Goal: Task Accomplishment & Management: Complete application form

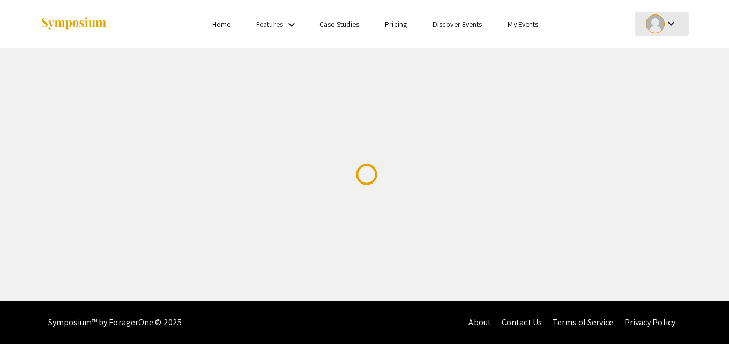
click at [654, 27] on div at bounding box center [655, 23] width 19 height 19
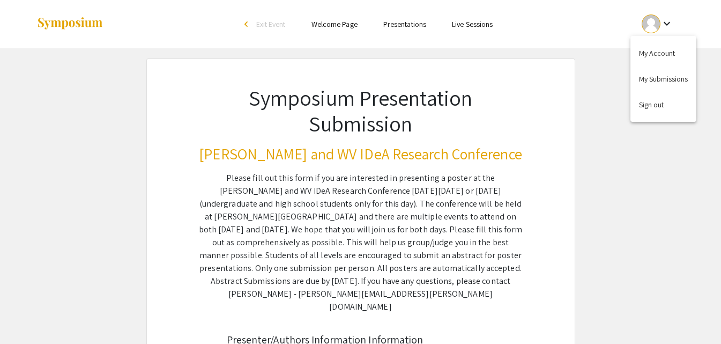
click at [654, 27] on div at bounding box center [360, 172] width 721 height 344
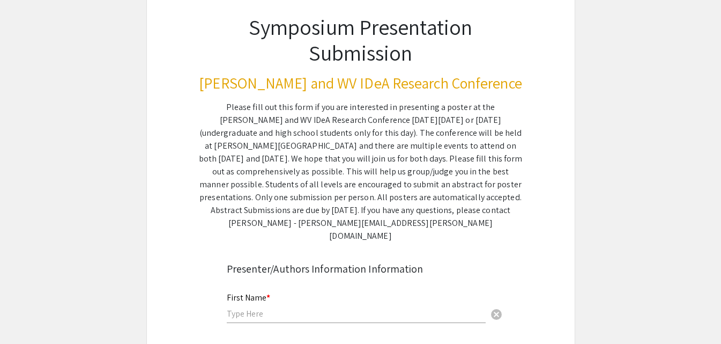
scroll to position [161, 0]
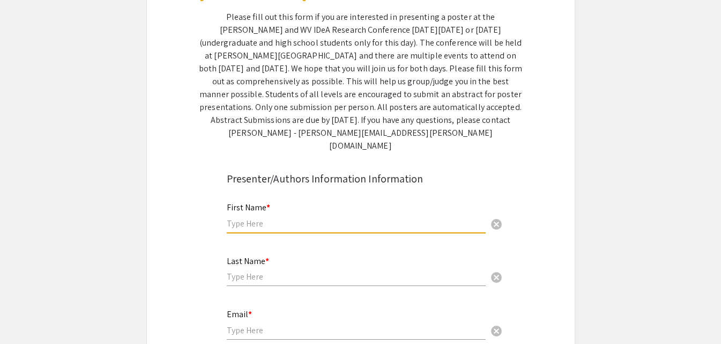
click at [334, 218] on input "text" at bounding box center [356, 223] width 259 height 11
type input "[PERSON_NAME]"
click at [307, 271] on input "text" at bounding box center [356, 276] width 259 height 11
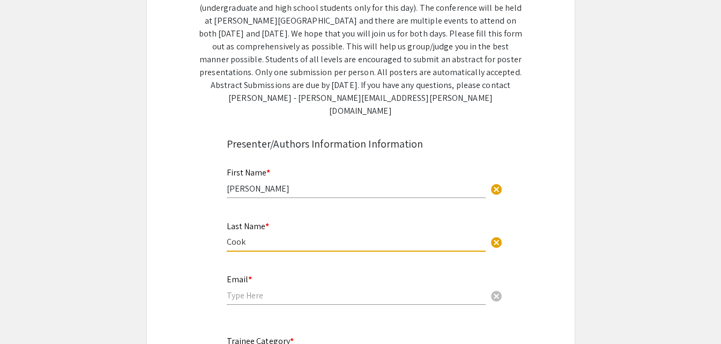
scroll to position [214, 0]
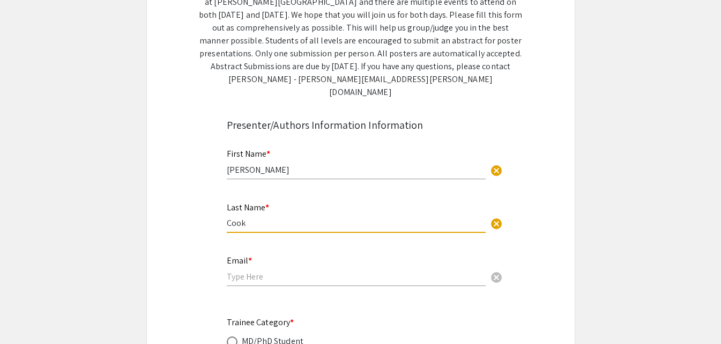
type input "Cook"
click at [290, 253] on div "Email * cancel" at bounding box center [356, 265] width 259 height 41
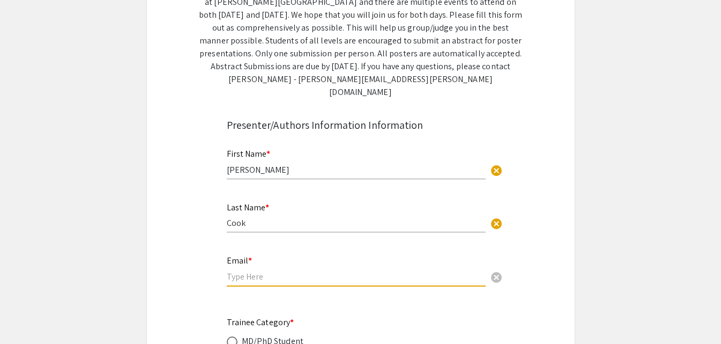
click at [284, 271] on input "email" at bounding box center [356, 276] width 259 height 11
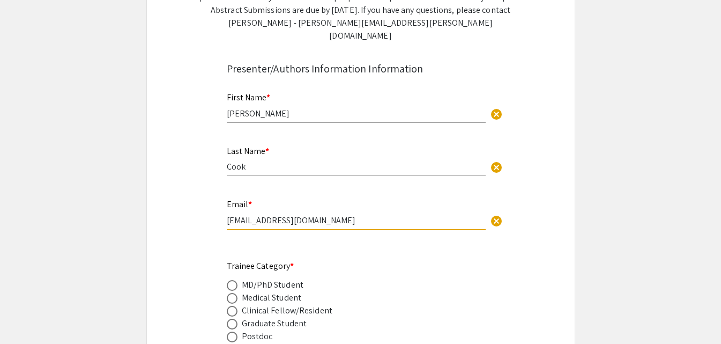
scroll to position [322, 0]
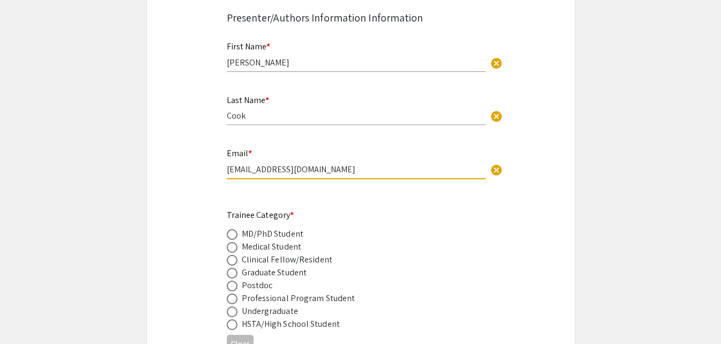
type input "[EMAIL_ADDRESS][DOMAIN_NAME]"
click at [275, 266] on div "Graduate Student" at bounding box center [274, 272] width 65 height 13
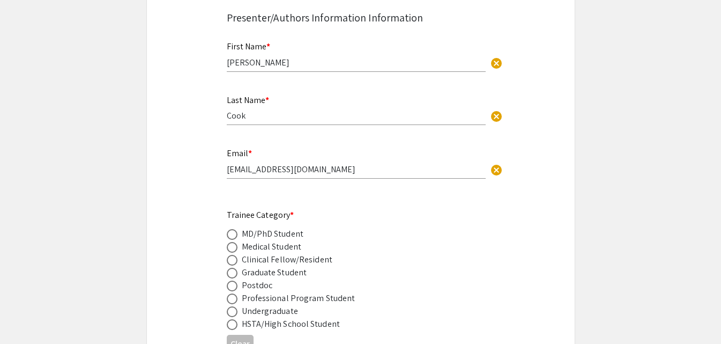
click at [234, 268] on span at bounding box center [232, 273] width 11 height 11
click at [234, 268] on input "radio" at bounding box center [232, 273] width 11 height 11
radio input "true"
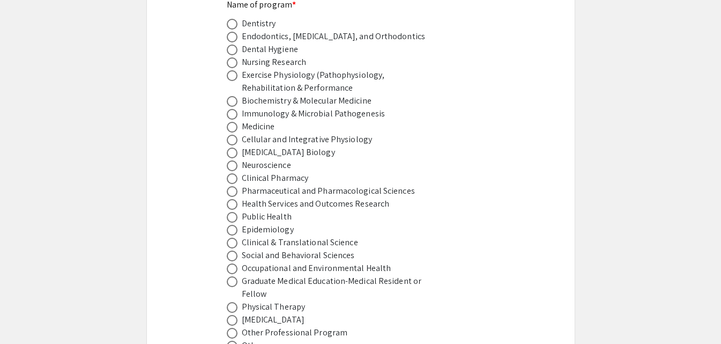
scroll to position [804, 0]
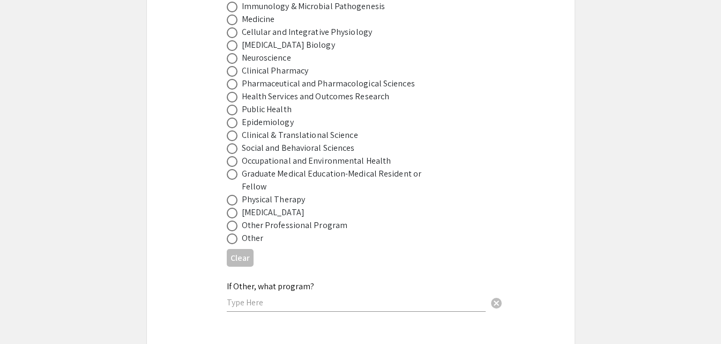
click at [232, 233] on span at bounding box center [232, 238] width 11 height 11
click at [232, 233] on input "radio" at bounding box center [232, 238] width 11 height 11
radio input "true"
click at [251, 297] on input "text" at bounding box center [356, 302] width 259 height 11
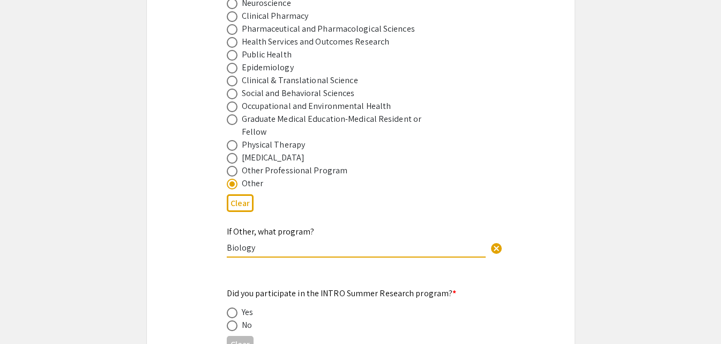
scroll to position [1019, 0]
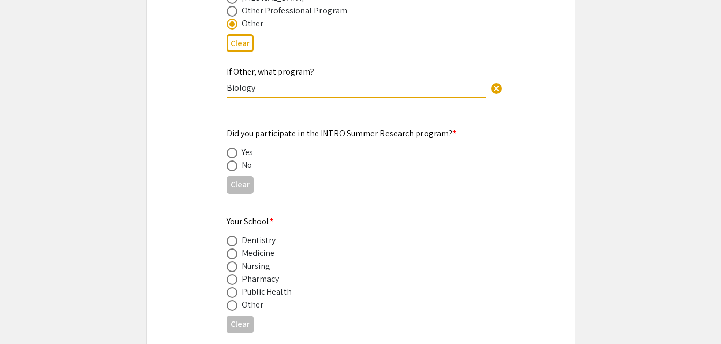
type input "Biology"
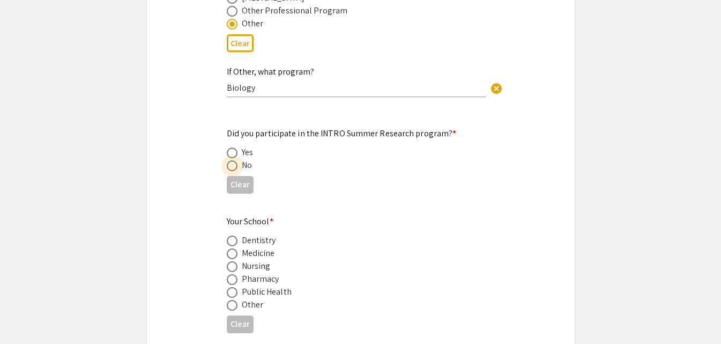
click at [241, 160] on label at bounding box center [234, 165] width 15 height 11
click at [238, 160] on input "radio" at bounding box center [232, 165] width 11 height 11
radio input "true"
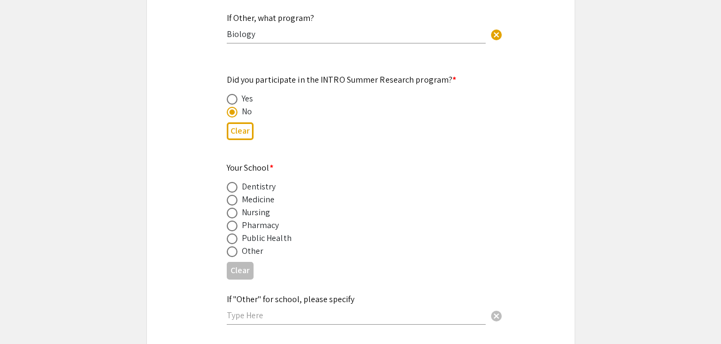
click at [249, 245] on div "Other" at bounding box center [253, 251] width 22 height 13
click at [235, 246] on span at bounding box center [232, 251] width 11 height 11
click at [235, 246] on input "radio" at bounding box center [232, 251] width 11 height 11
radio input "true"
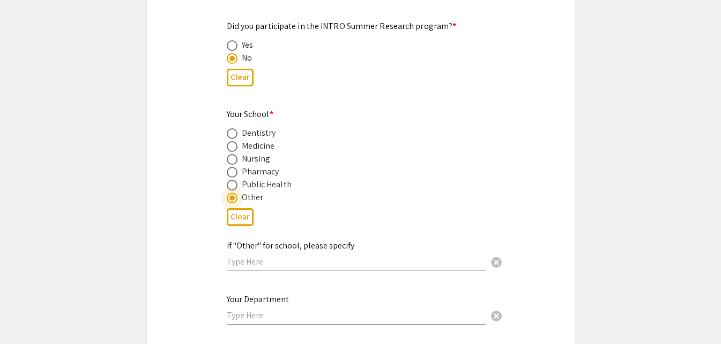
click at [290, 256] on input "text" at bounding box center [356, 261] width 259 height 11
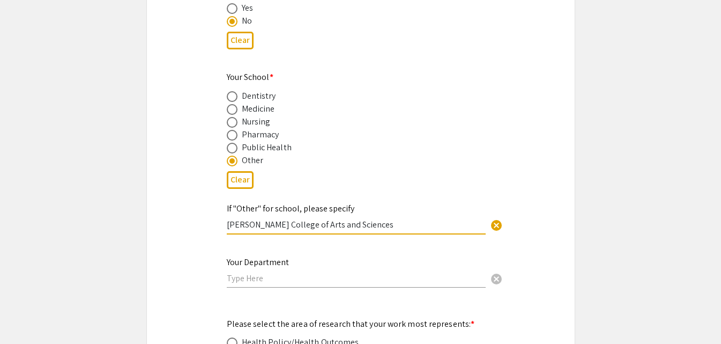
scroll to position [1180, 0]
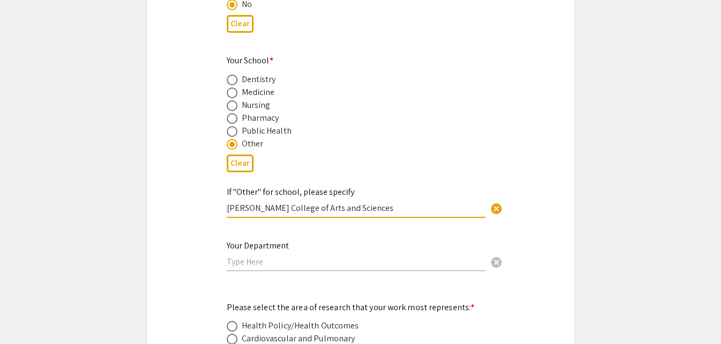
type input "[PERSON_NAME] College of Arts and Sciences"
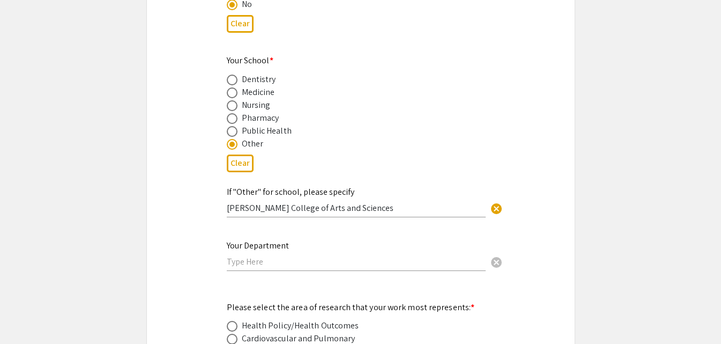
click at [279, 260] on div "Your Department cancel" at bounding box center [356, 255] width 259 height 51
click at [290, 256] on input "text" at bounding box center [356, 261] width 259 height 11
type input "Department of Biology"
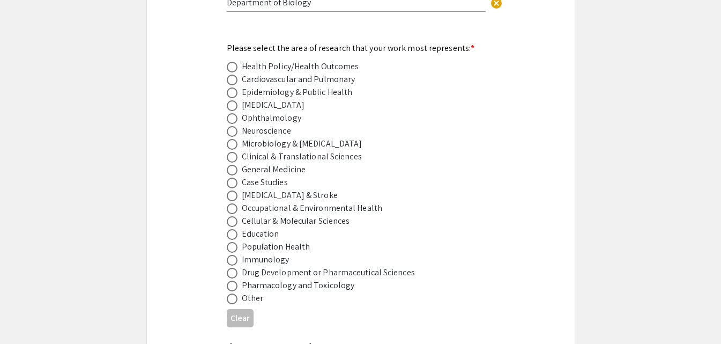
scroll to position [1448, 0]
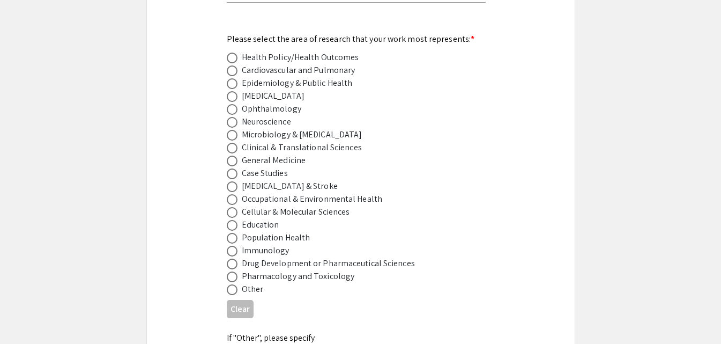
click at [228, 117] on span at bounding box center [232, 122] width 11 height 11
click at [228, 117] on input "radio" at bounding box center [232, 122] width 11 height 11
radio input "true"
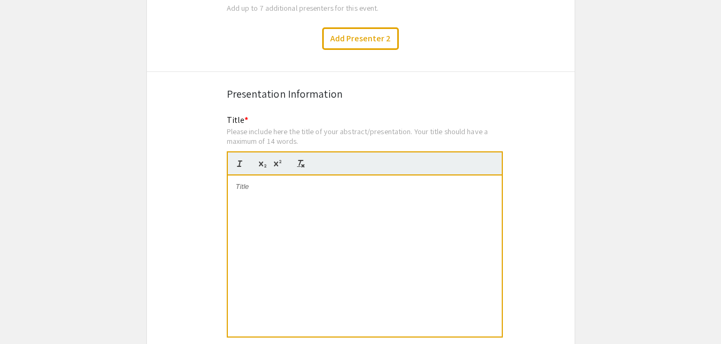
scroll to position [1930, 0]
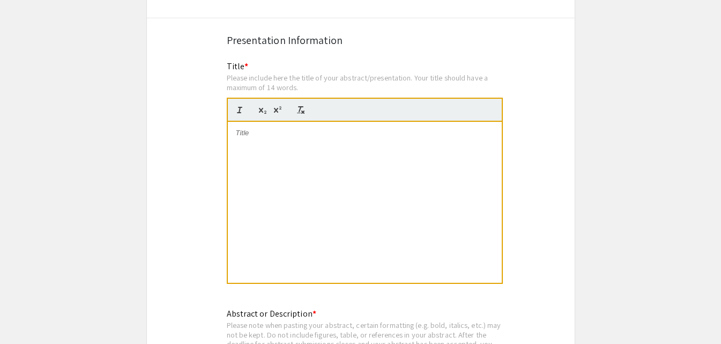
click at [295, 139] on div at bounding box center [365, 202] width 274 height 161
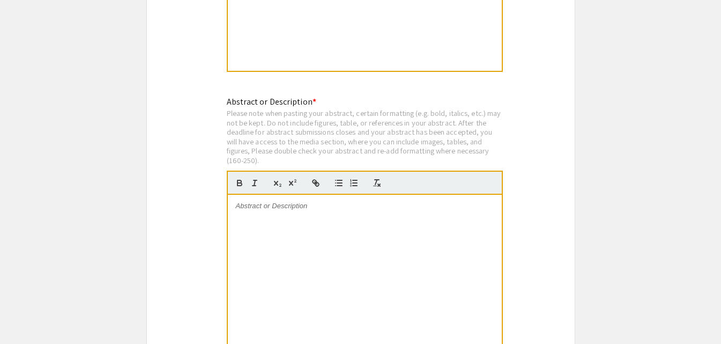
scroll to position [2145, 0]
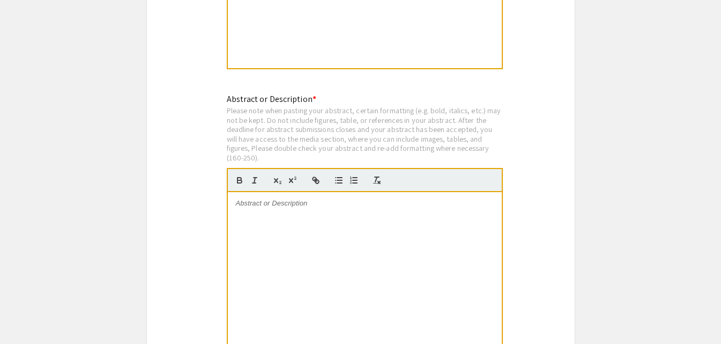
click at [322, 198] on p at bounding box center [365, 203] width 258 height 10
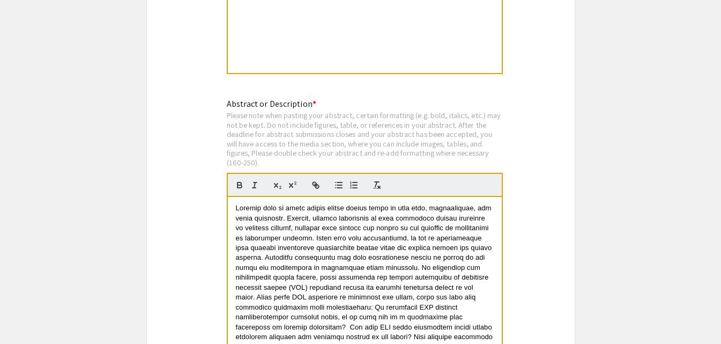
scroll to position [2198, 0]
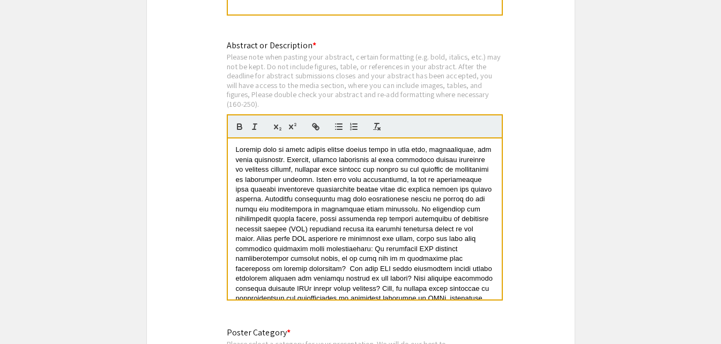
click at [396, 174] on span at bounding box center [365, 292] width 259 height 295
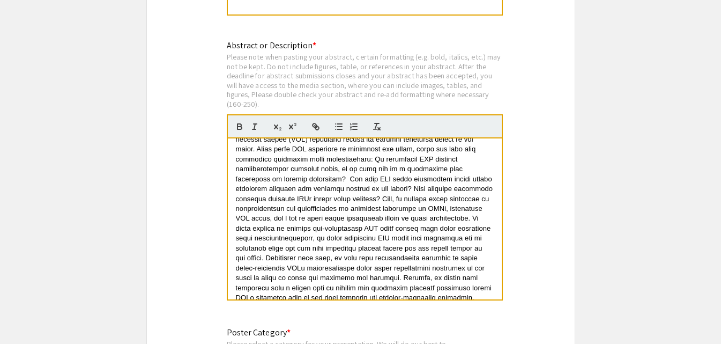
scroll to position [107, 0]
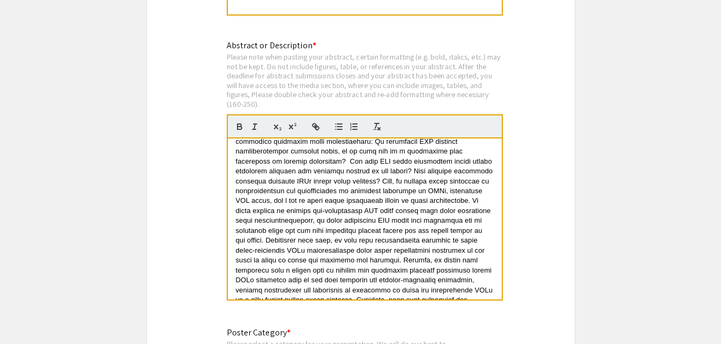
click at [326, 190] on span at bounding box center [365, 185] width 259 height 295
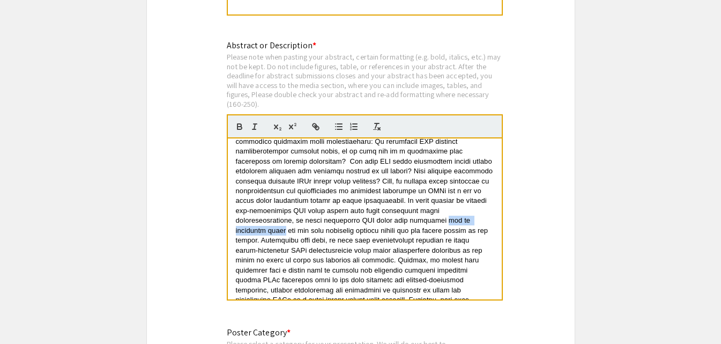
drag, startPoint x: 282, startPoint y: 218, endPoint x: 454, endPoint y: 204, distance: 172.7
click at [454, 204] on span at bounding box center [365, 185] width 259 height 295
click at [276, 229] on span at bounding box center [365, 185] width 259 height 295
drag, startPoint x: 263, startPoint y: 219, endPoint x: 454, endPoint y: 206, distance: 191.3
click at [454, 206] on span at bounding box center [365, 185] width 259 height 295
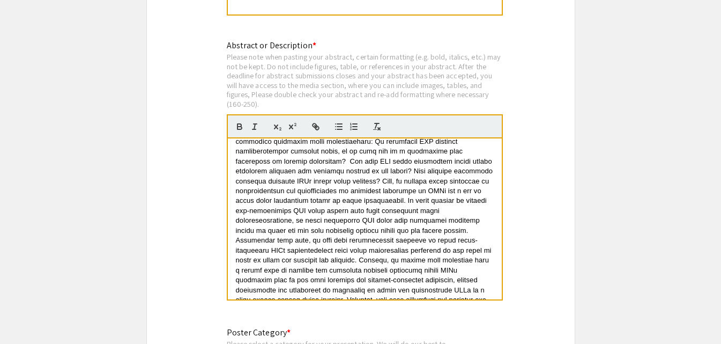
scroll to position [149, 0]
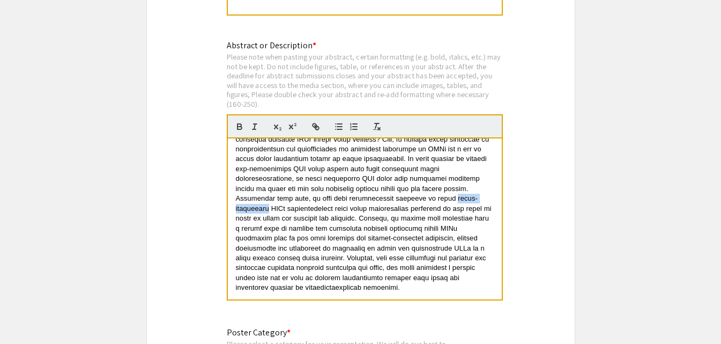
drag, startPoint x: 269, startPoint y: 197, endPoint x: 444, endPoint y: 183, distance: 175.3
click at [444, 183] on span at bounding box center [365, 143] width 259 height 295
click at [414, 213] on span at bounding box center [365, 143] width 259 height 295
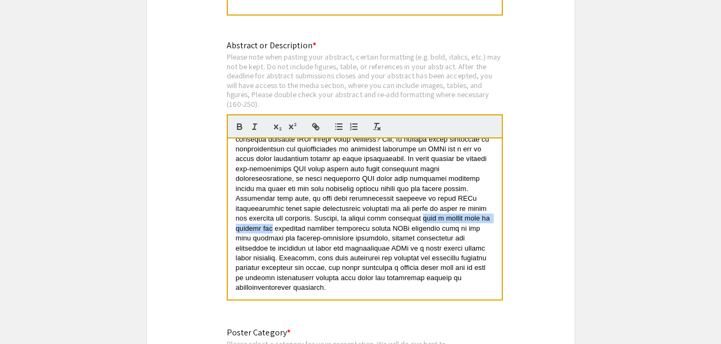
drag, startPoint x: 275, startPoint y: 214, endPoint x: 421, endPoint y: 202, distance: 146.9
click at [421, 202] on span at bounding box center [365, 143] width 259 height 295
click at [401, 228] on span at bounding box center [365, 143] width 259 height 295
drag, startPoint x: 355, startPoint y: 226, endPoint x: 255, endPoint y: 230, distance: 99.8
click at [255, 230] on p at bounding box center [365, 144] width 258 height 297
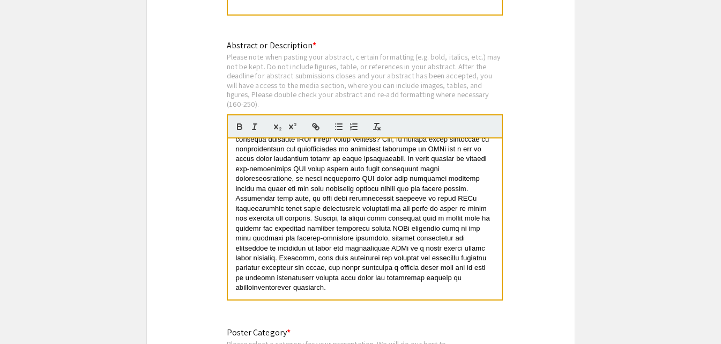
scroll to position [139, 0]
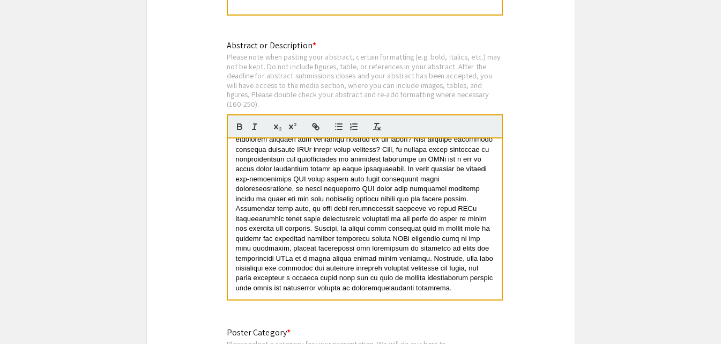
click at [285, 244] on span at bounding box center [366, 148] width 260 height 285
click at [312, 235] on span at bounding box center [366, 148] width 260 height 285
click at [337, 255] on span at bounding box center [366, 148] width 260 height 285
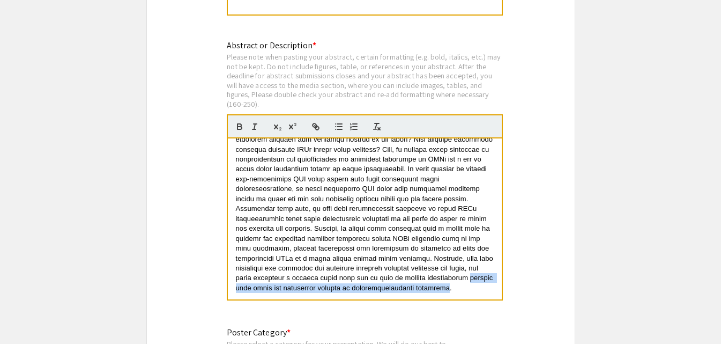
drag, startPoint x: 449, startPoint y: 276, endPoint x: 459, endPoint y: 266, distance: 13.6
click at [459, 266] on span at bounding box center [366, 148] width 260 height 285
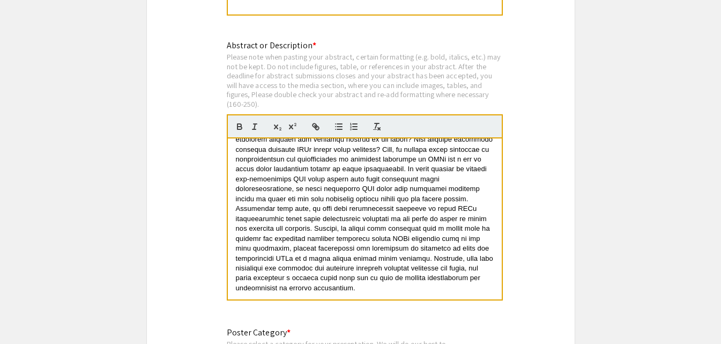
click at [235, 276] on div at bounding box center [365, 218] width 274 height 161
click at [455, 216] on span at bounding box center [366, 148] width 260 height 285
click at [339, 277] on span at bounding box center [366, 148] width 260 height 285
click at [375, 270] on p at bounding box center [365, 149] width 258 height 287
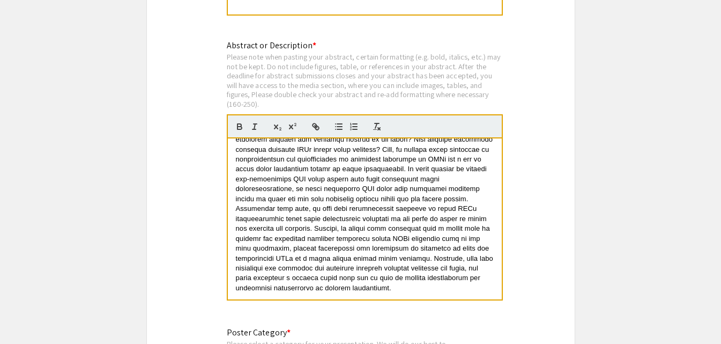
click at [347, 275] on span at bounding box center [366, 148] width 260 height 285
click at [375, 269] on span at bounding box center [366, 148] width 260 height 285
click at [264, 276] on span at bounding box center [366, 148] width 260 height 285
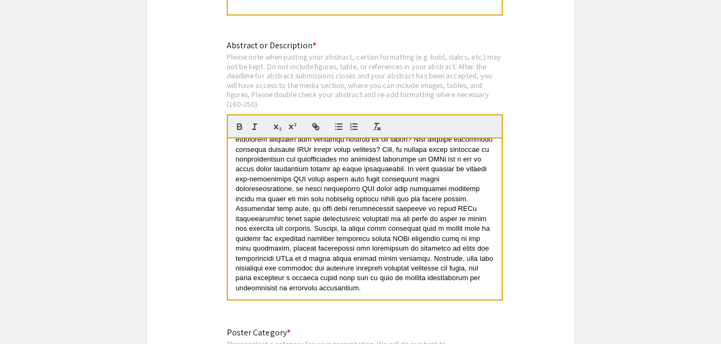
click at [365, 253] on span at bounding box center [366, 148] width 260 height 285
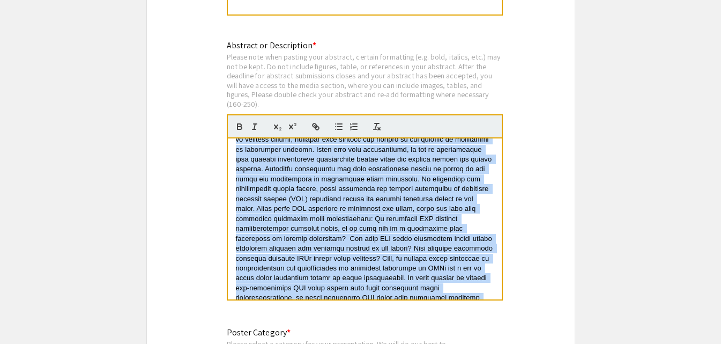
scroll to position [0, 0]
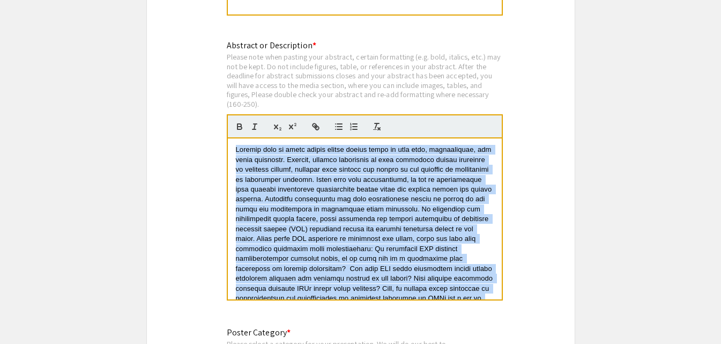
drag, startPoint x: 366, startPoint y: 273, endPoint x: 231, endPoint y: 139, distance: 190.3
click at [231, 139] on div at bounding box center [365, 218] width 274 height 161
copy span "Loremip dolo si ametc adipis elitse doeius tempo in utla etdo, magnaaliquae, ad…"
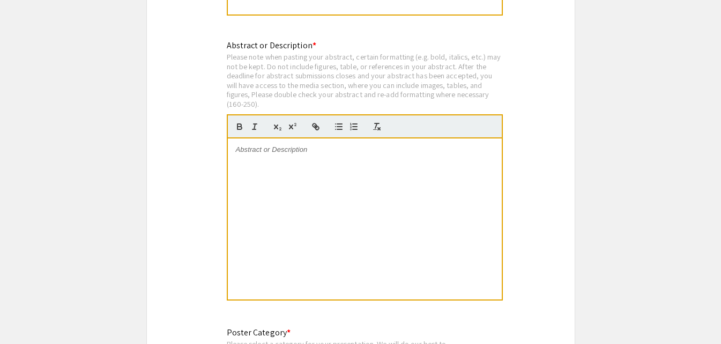
click at [266, 145] on p at bounding box center [365, 150] width 258 height 10
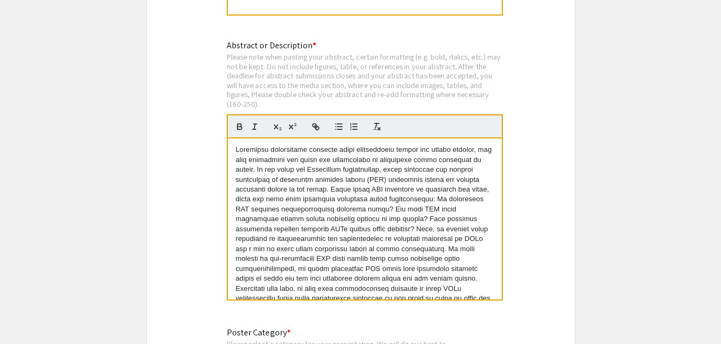
click at [314, 157] on p at bounding box center [365, 258] width 258 height 227
click at [255, 124] on line "button" at bounding box center [254, 126] width 1 height 5
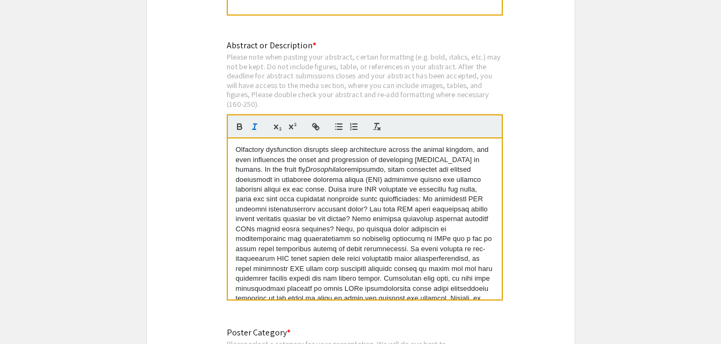
click at [358, 159] on p "Olfactory dysfunction disrupts sleep architecture across the animal kingdom, an…" at bounding box center [365, 258] width 258 height 227
click at [252, 122] on icon "button" at bounding box center [255, 127] width 10 height 10
click at [286, 179] on p "Olfactory dysfunction disrupts sleep architecture across the animal kingdom, an…" at bounding box center [365, 258] width 258 height 227
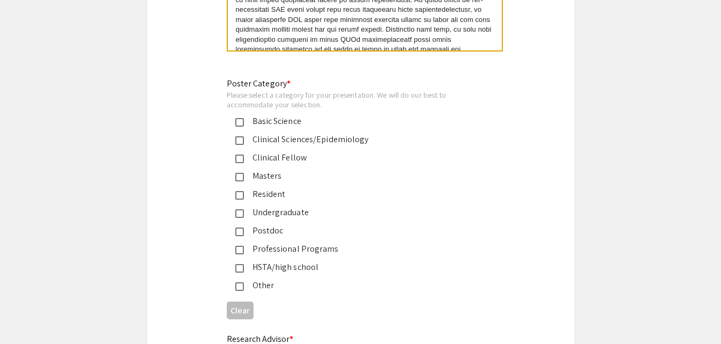
scroll to position [2466, 0]
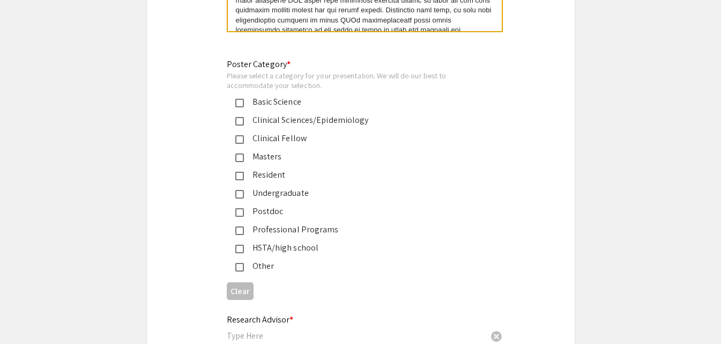
click at [243, 99] on mat-pseudo-checkbox at bounding box center [239, 103] width 9 height 9
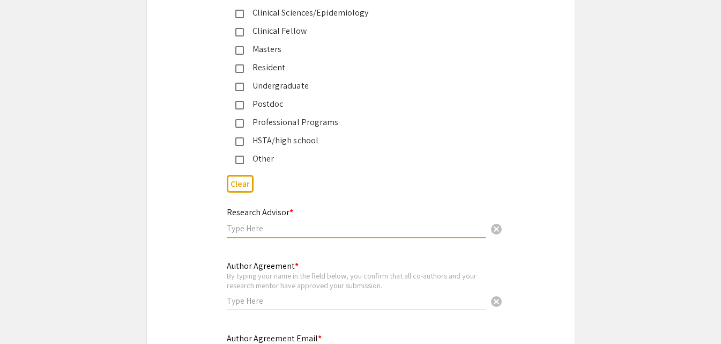
click at [294, 223] on input "text" at bounding box center [356, 228] width 259 height 11
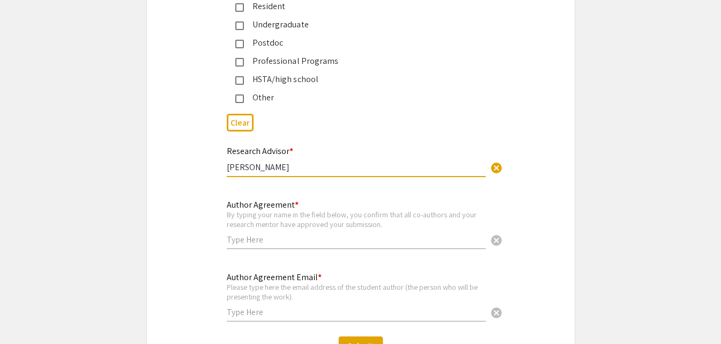
scroll to position [2681, 0]
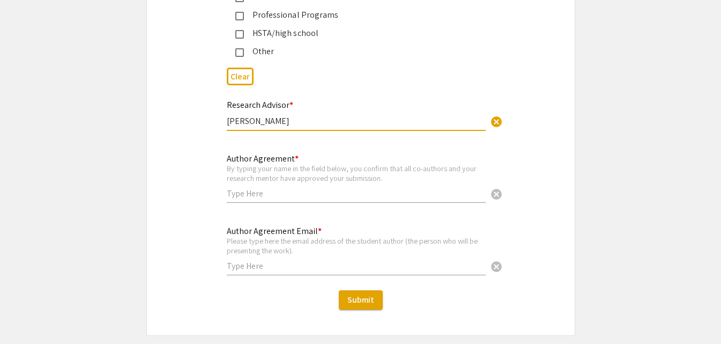
type input "[PERSON_NAME]"
click at [293, 188] on input "text" at bounding box center [356, 193] width 259 height 11
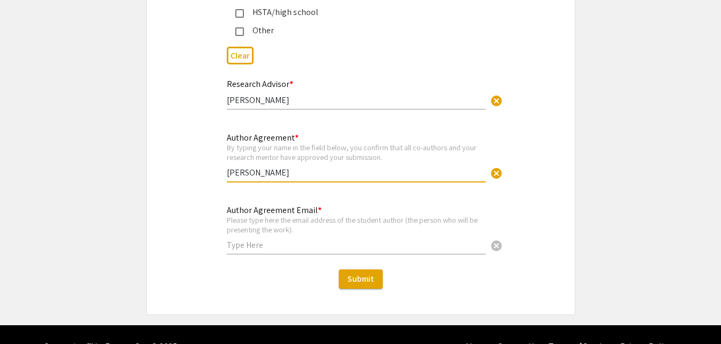
scroll to position [2714, 0]
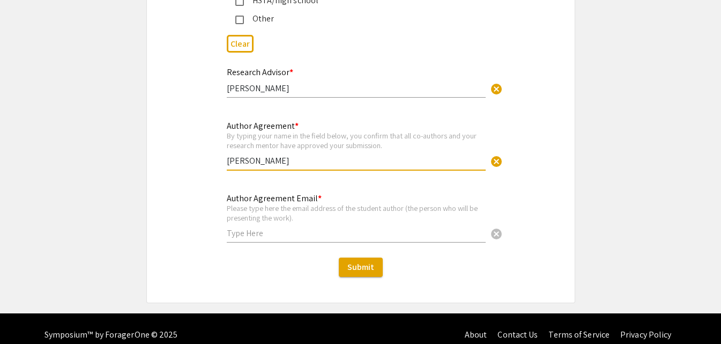
type input "[PERSON_NAME]"
click at [277, 227] on input "text" at bounding box center [356, 232] width 259 height 11
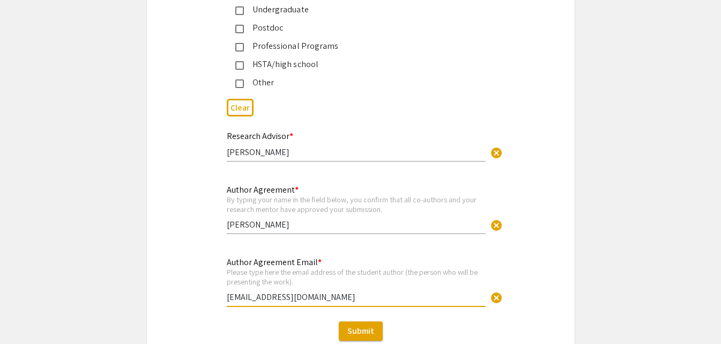
scroll to position [2660, 0]
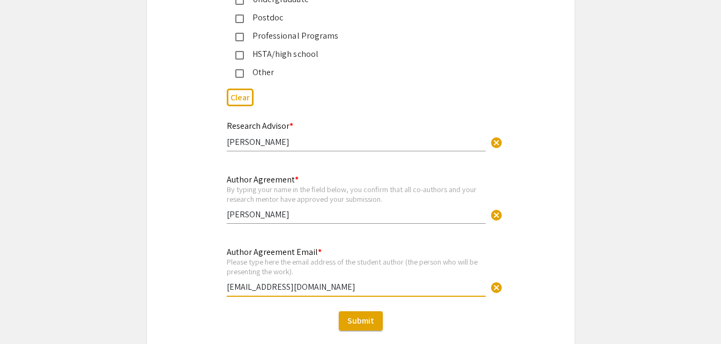
type input "[EMAIL_ADDRESS][DOMAIN_NAME]"
click at [525, 173] on div "Author Agreement * By typing your name in the field below, you confirm that all…" at bounding box center [361, 205] width 428 height 64
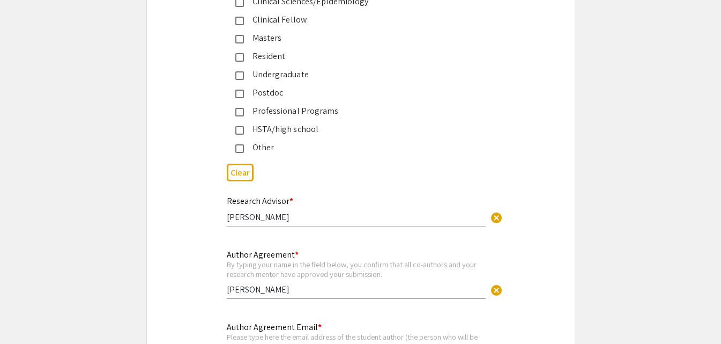
scroll to position [2714, 0]
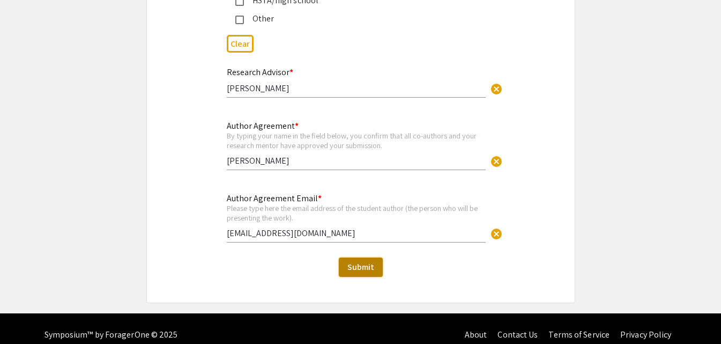
click at [362, 261] on span "Submit" at bounding box center [360, 266] width 27 height 11
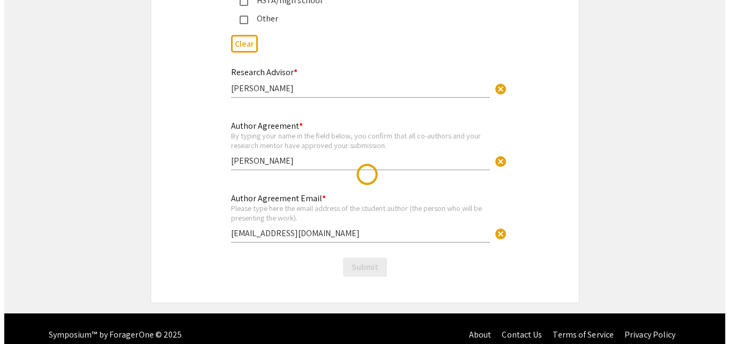
scroll to position [0, 0]
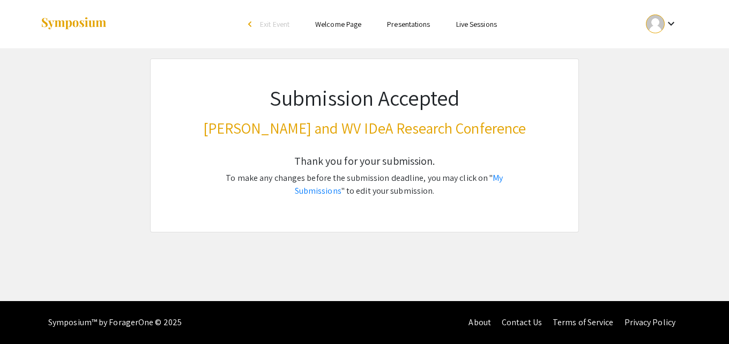
click at [355, 23] on link "Welcome Page" at bounding box center [338, 24] width 46 height 10
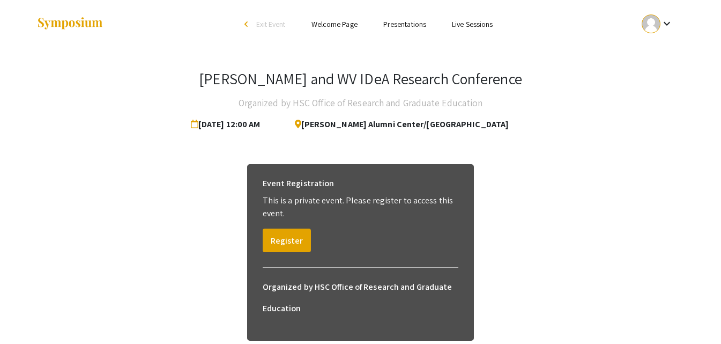
click at [0, 0] on button "Home" at bounding box center [0, 0] width 0 height 0
click at [669, 21] on mat-icon "keyboard_arrow_down" at bounding box center [667, 23] width 13 height 13
click at [660, 86] on button "My Submissions" at bounding box center [664, 79] width 66 height 26
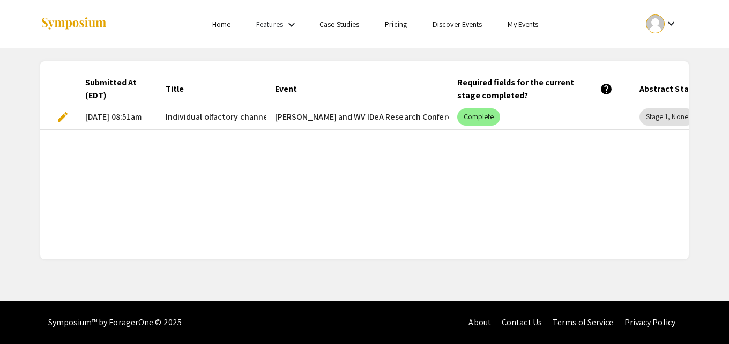
click at [195, 123] on mat-cell "Individual olfactory channels shape distinct aspects of sleep architecture" at bounding box center [211, 117] width 109 height 26
